Goal: Task Accomplishment & Management: Manage account settings

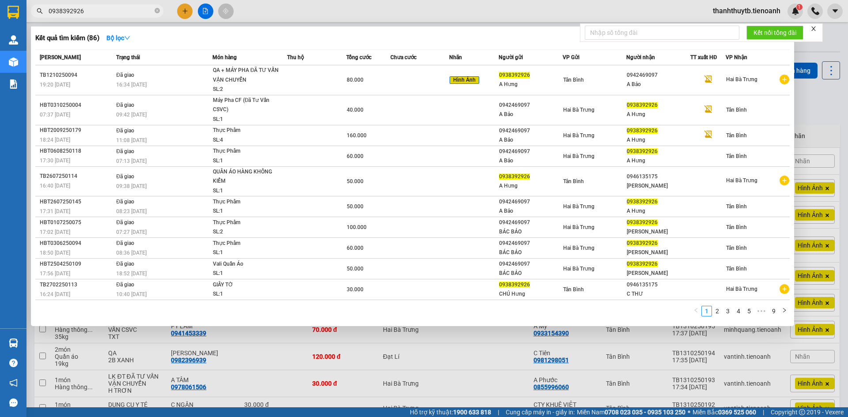
click at [89, 11] on input "0938392926" at bounding box center [101, 11] width 104 height 10
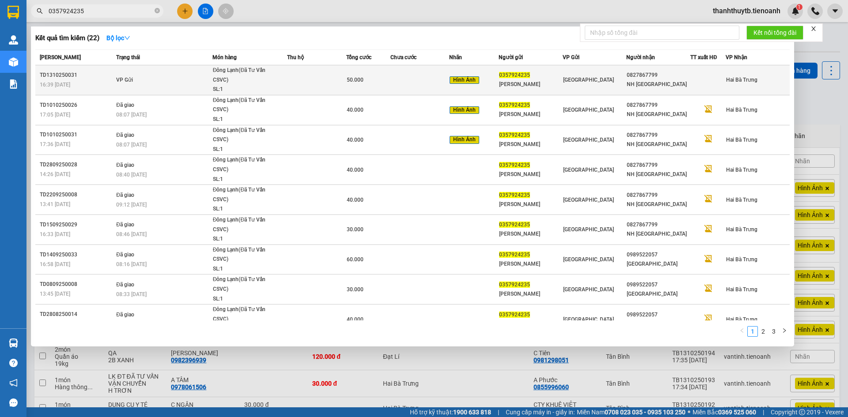
type input "0357924235"
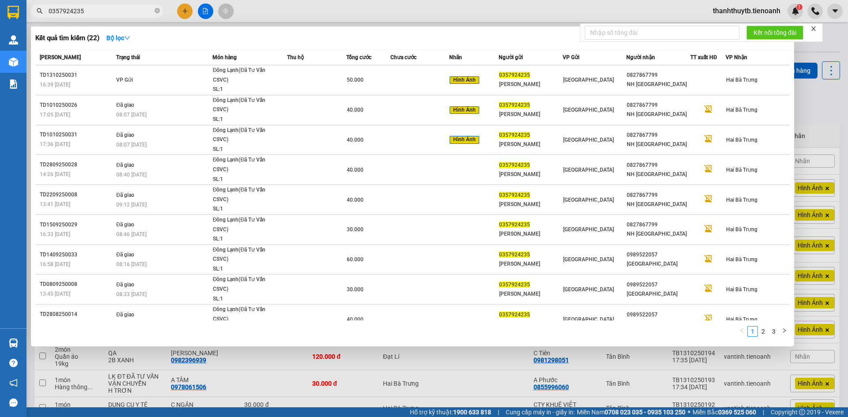
click at [374, 5] on div at bounding box center [424, 208] width 848 height 417
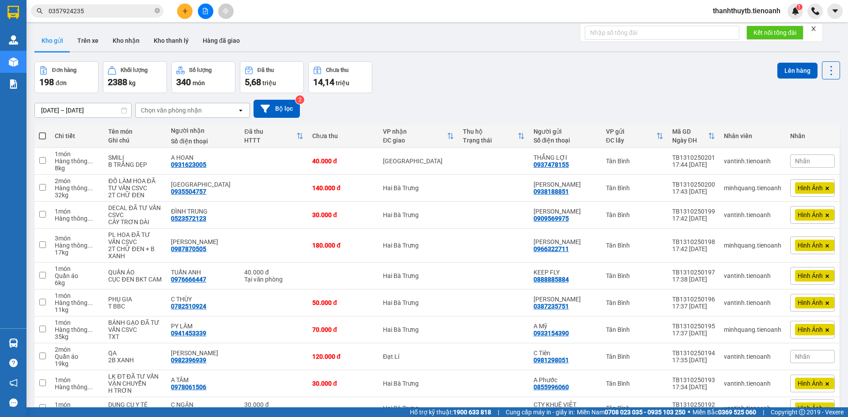
click at [139, 9] on input "0357924235" at bounding box center [101, 11] width 104 height 10
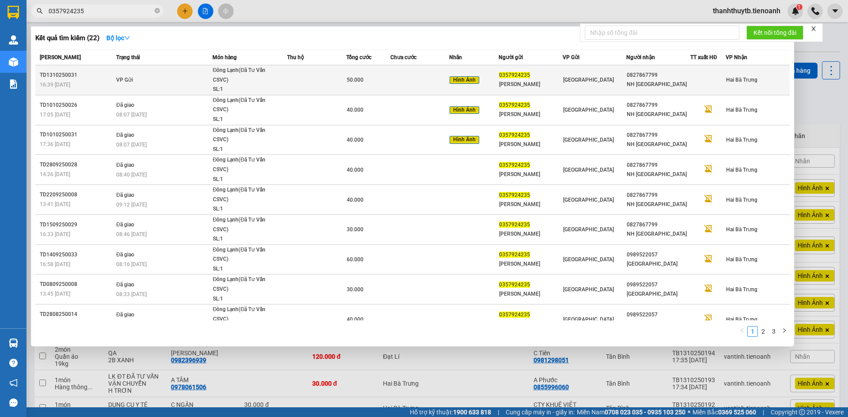
click at [456, 77] on span "Hình Ảnh" at bounding box center [464, 80] width 30 height 8
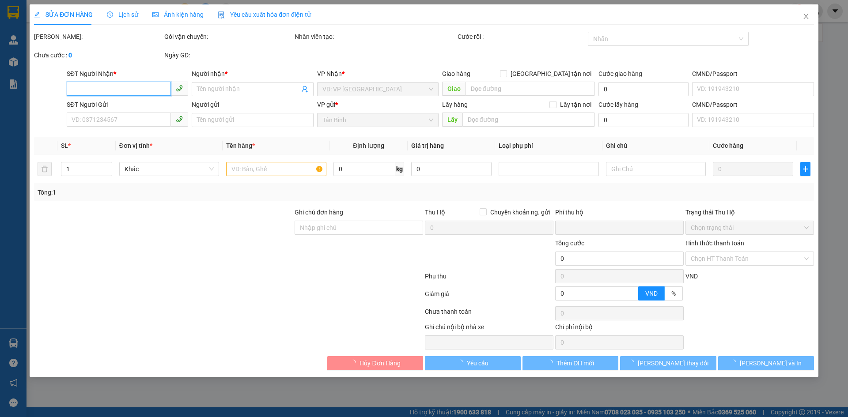
type input "0827867799"
type input "NH [GEOGRAPHIC_DATA]"
type input "0357924235"
type input "[PERSON_NAME]"
type input "0"
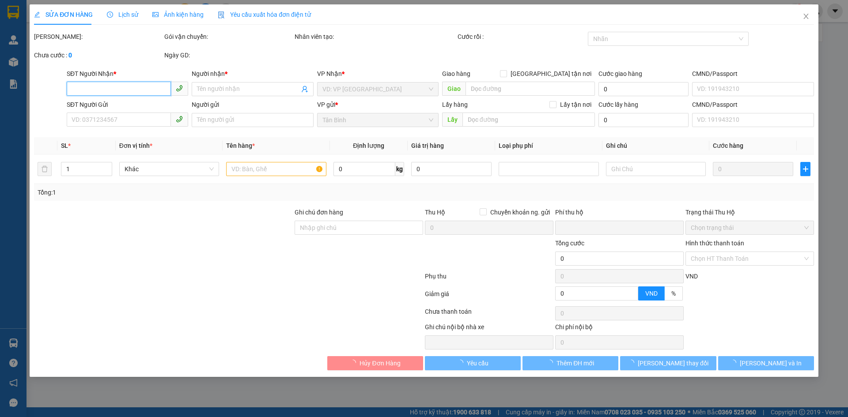
type input "50.000"
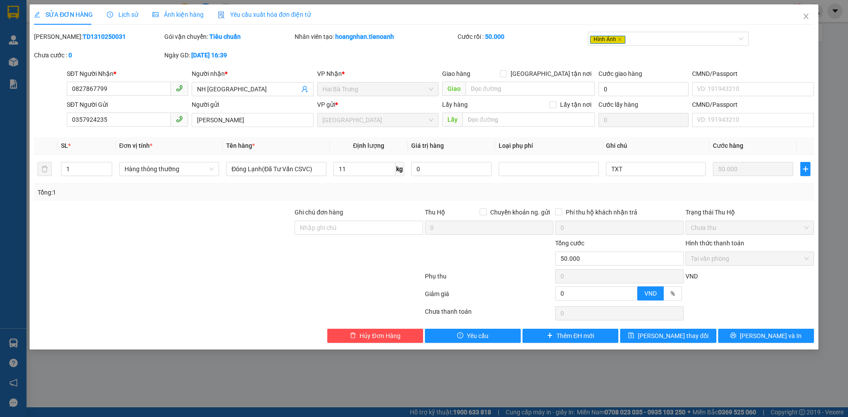
click at [166, 19] on div "Ảnh kiện hàng" at bounding box center [177, 14] width 51 height 20
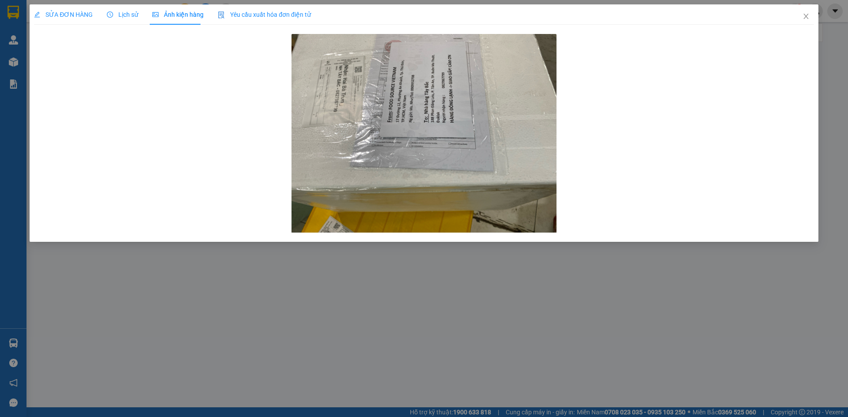
click at [85, 16] on span "SỬA ĐƠN HÀNG" at bounding box center [63, 14] width 59 height 7
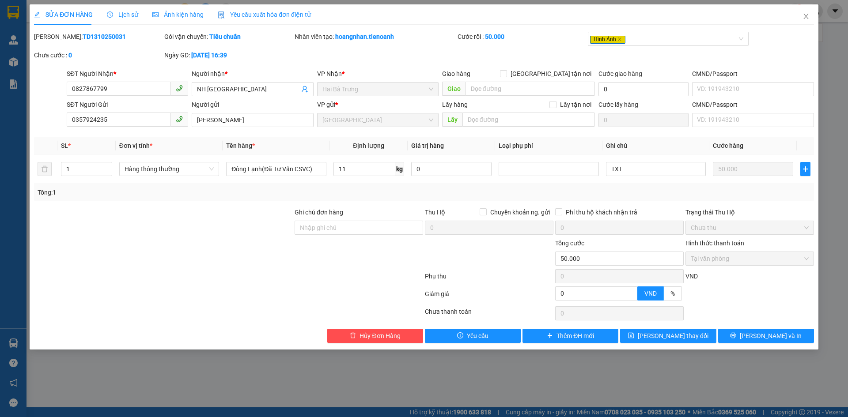
click at [166, 11] on span "Ảnh kiện hàng" at bounding box center [177, 14] width 51 height 7
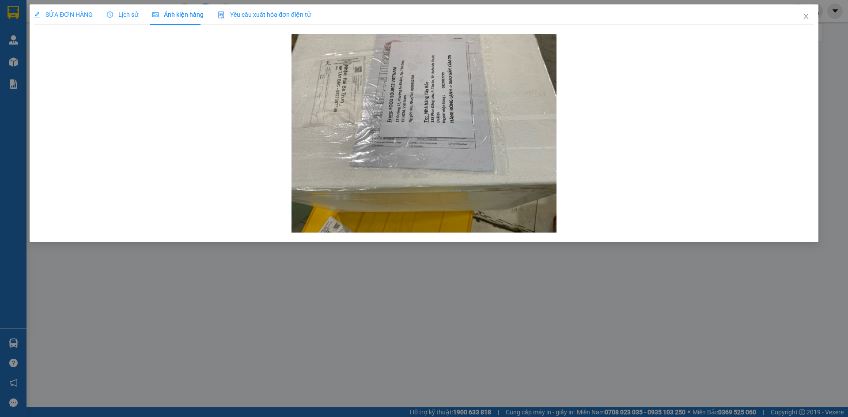
click at [130, 13] on span "Lịch sử" at bounding box center [122, 14] width 31 height 7
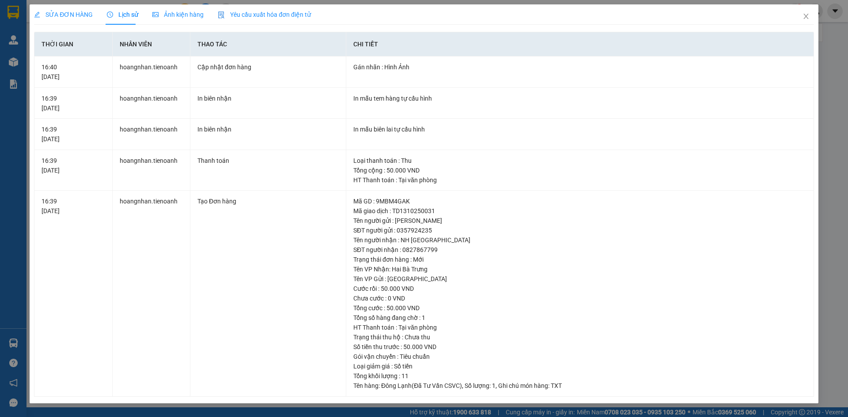
click at [82, 20] on div "SỬA ĐƠN HÀNG" at bounding box center [63, 14] width 59 height 20
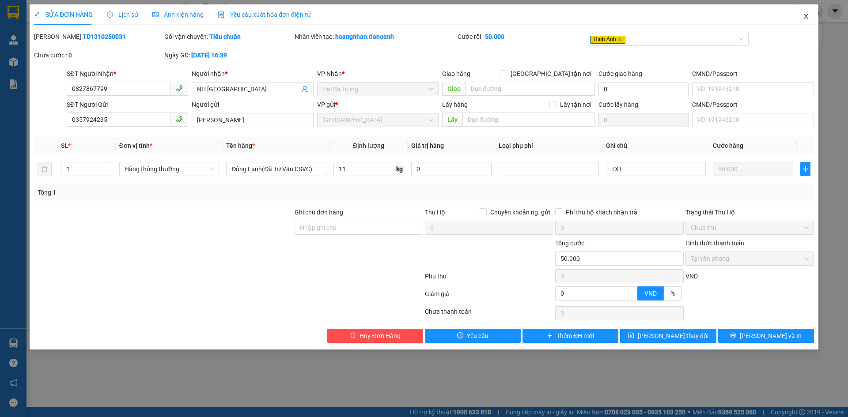
click at [807, 17] on icon "close" at bounding box center [805, 16] width 7 height 7
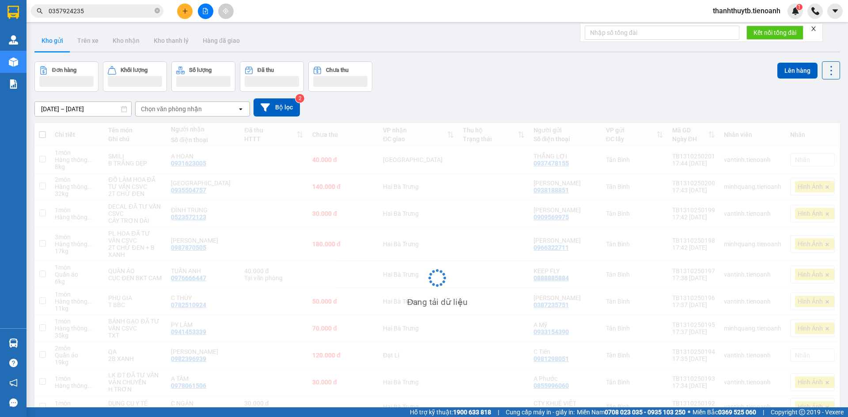
click at [108, 12] on input "0357924235" at bounding box center [101, 11] width 104 height 10
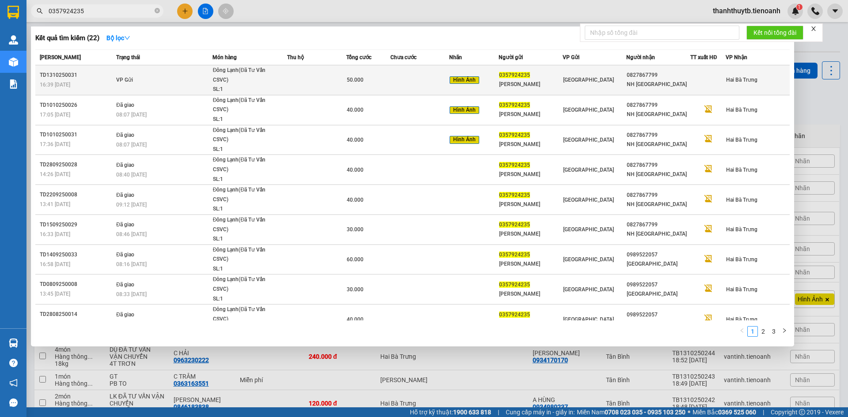
click at [393, 83] on td at bounding box center [419, 80] width 59 height 30
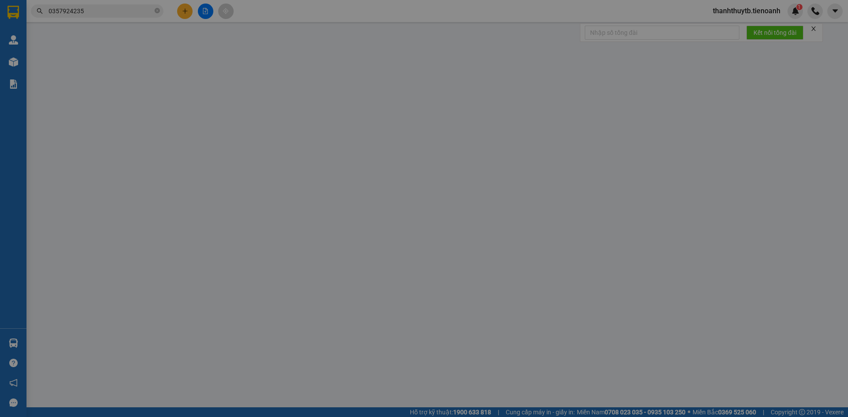
type input "0827867799"
type input "NH [GEOGRAPHIC_DATA]"
type input "0357924235"
type input "[PERSON_NAME]"
type input "0"
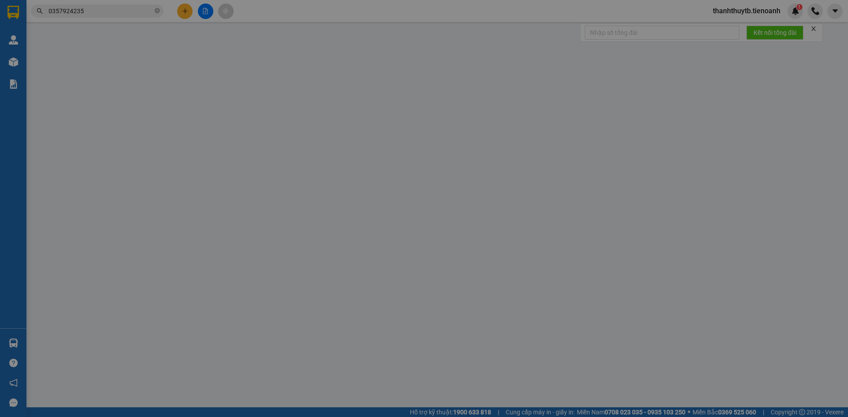
type input "50.000"
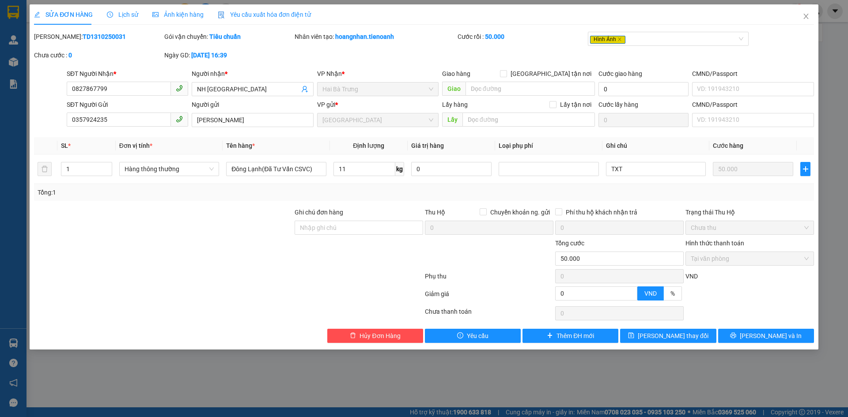
click at [174, 12] on span "Ảnh kiện hàng" at bounding box center [177, 14] width 51 height 7
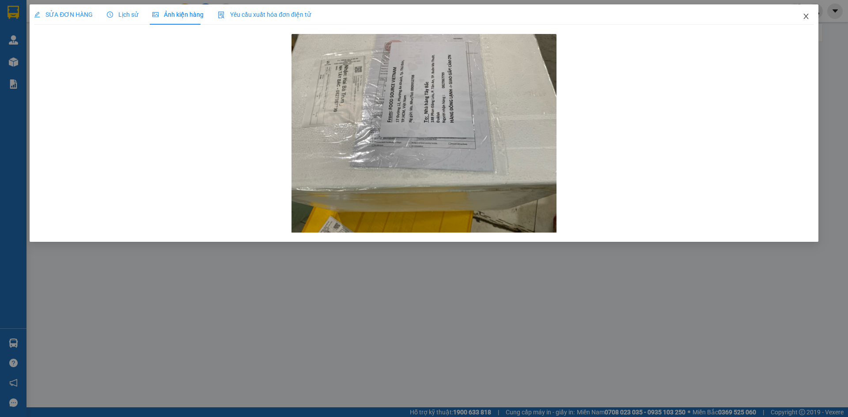
click at [802, 19] on icon "close" at bounding box center [805, 16] width 7 height 7
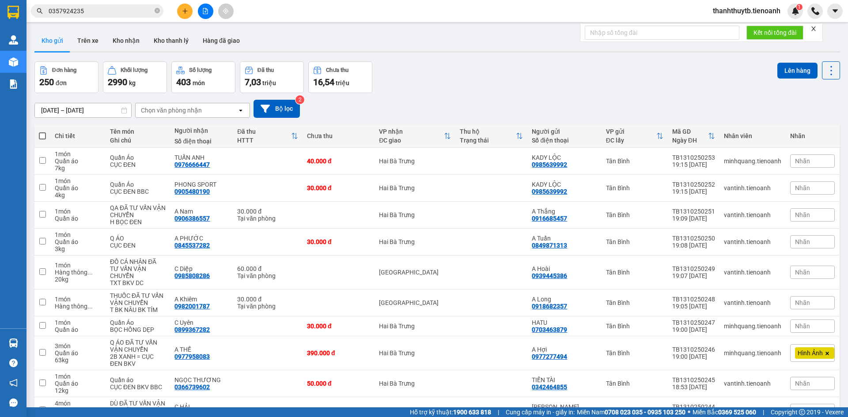
click at [126, 13] on input "0357924235" at bounding box center [101, 11] width 104 height 10
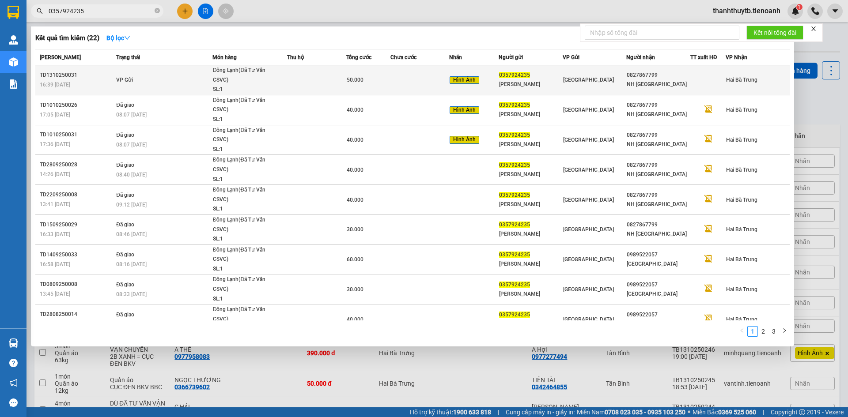
click at [159, 75] on td "VP Gửi" at bounding box center [163, 80] width 98 height 30
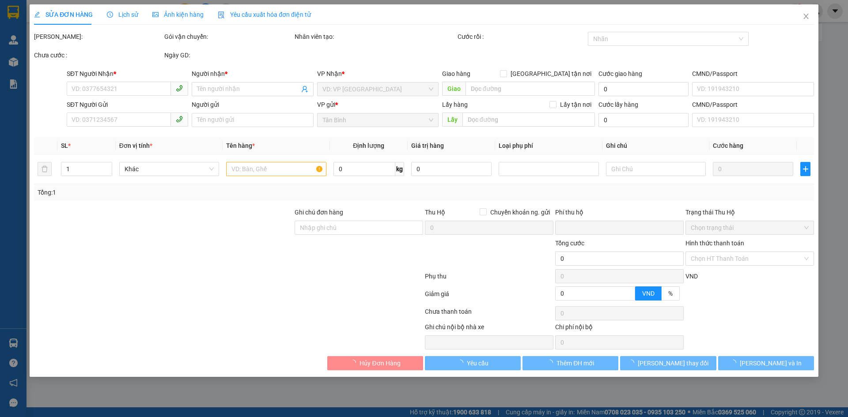
click at [128, 13] on span "Lịch sử" at bounding box center [122, 14] width 31 height 7
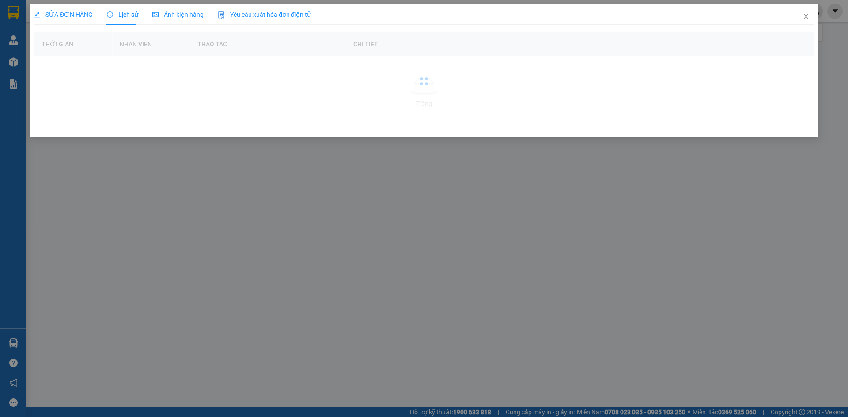
click at [169, 13] on span "Ảnh kiện hàng" at bounding box center [177, 14] width 51 height 7
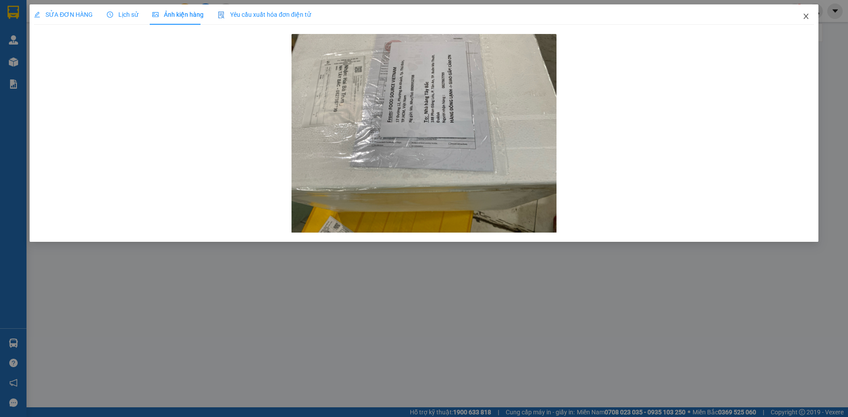
click at [809, 16] on span "Close" at bounding box center [805, 16] width 25 height 25
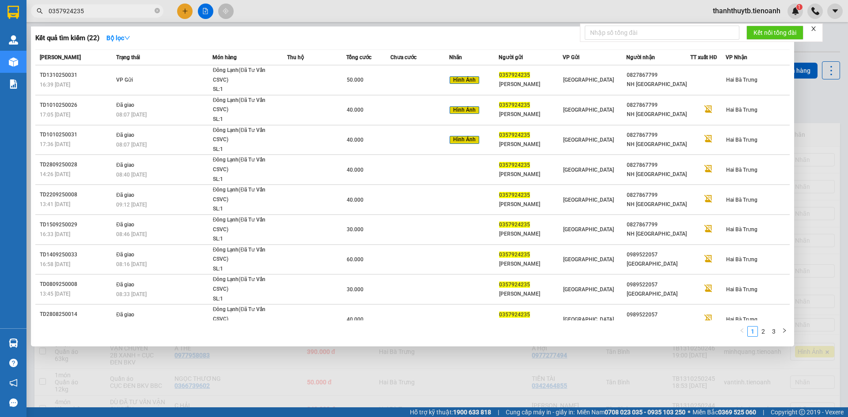
click at [121, 15] on input "0357924235" at bounding box center [101, 11] width 104 height 10
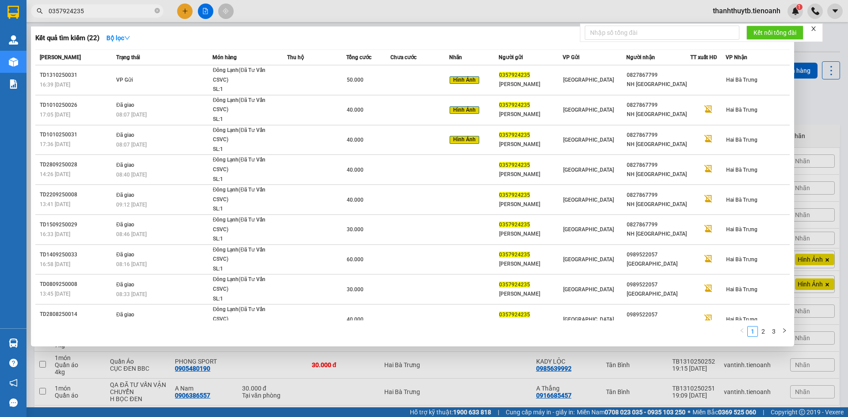
click at [266, 6] on div at bounding box center [424, 208] width 848 height 417
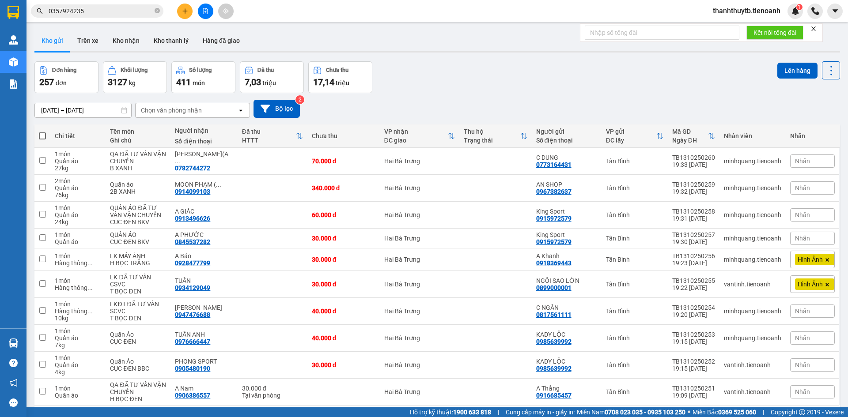
click at [136, 9] on input "0357924235" at bounding box center [101, 11] width 104 height 10
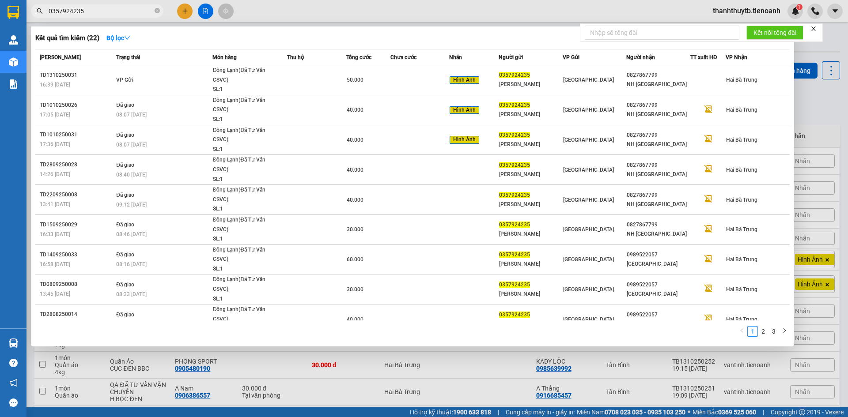
click at [136, 9] on input "0357924235" at bounding box center [101, 11] width 104 height 10
click at [506, 36] on div "Kết quả tìm kiếm ( 22 ) Bộ lọc" at bounding box center [412, 38] width 754 height 14
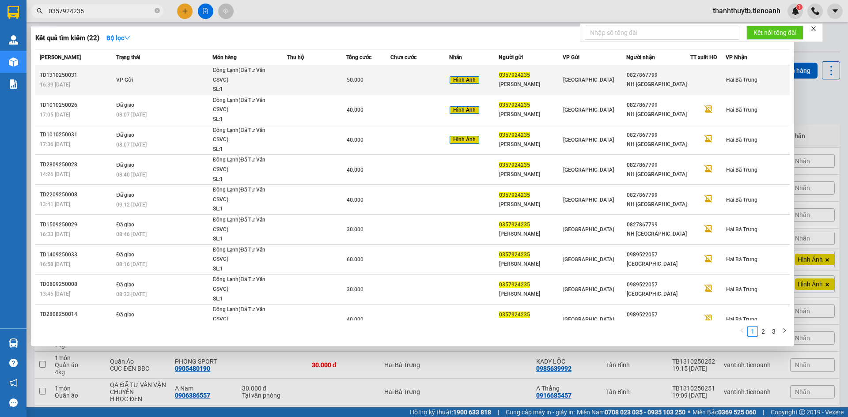
click at [547, 85] on div "[PERSON_NAME]" at bounding box center [530, 84] width 63 height 9
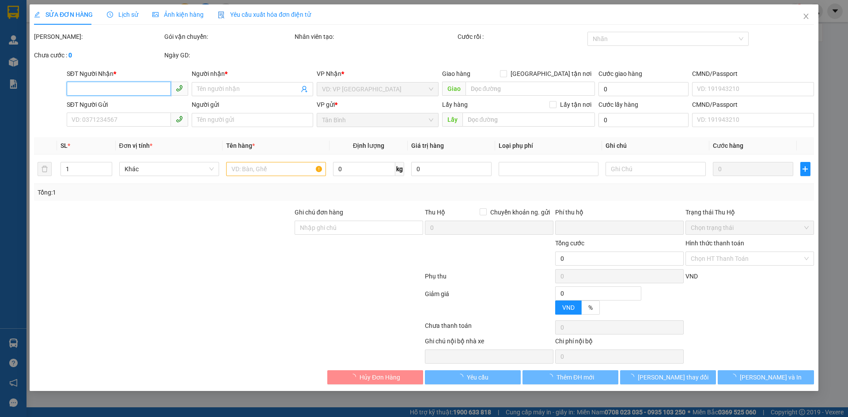
type input "0827867799"
type input "NH [GEOGRAPHIC_DATA]"
type input "0909952758"
type input "C NHƯ"
type input "MAI GOI"
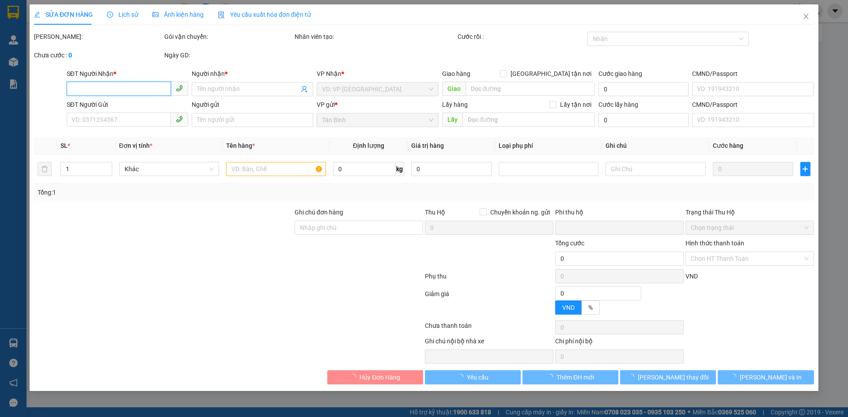
type input "0"
type input "50.000"
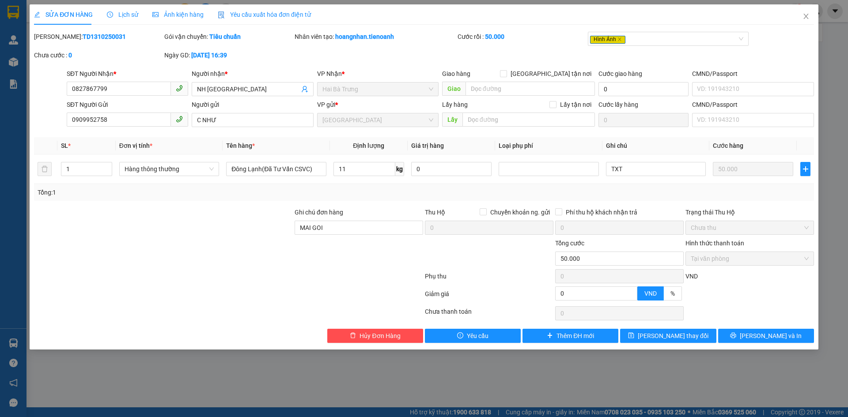
click at [117, 21] on div "Lịch sử" at bounding box center [122, 14] width 31 height 20
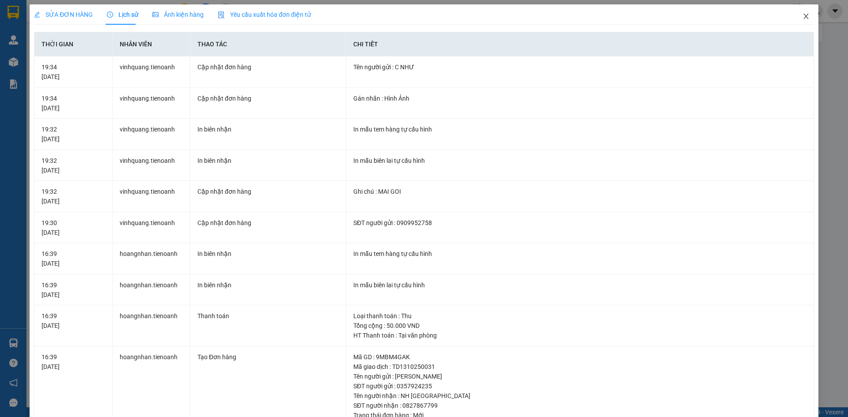
click at [793, 15] on span "Close" at bounding box center [805, 16] width 25 height 25
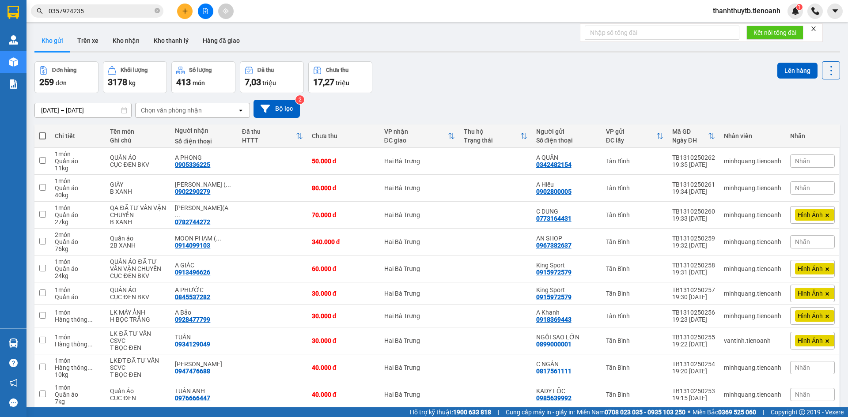
click at [539, 8] on div "Kết quả tìm kiếm ( 22 ) Bộ lọc Mã ĐH Trạng thái Món hàng Thu hộ Tổng cước Chưa …" at bounding box center [424, 11] width 848 height 22
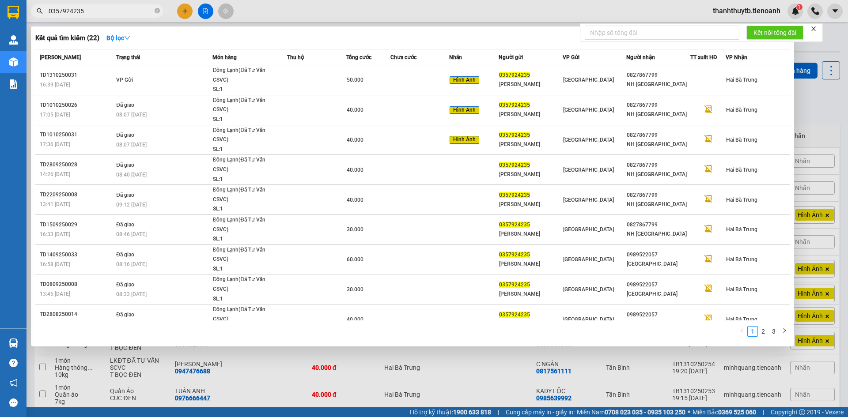
click at [93, 14] on input "0357924235" at bounding box center [101, 11] width 104 height 10
